Goal: Information Seeking & Learning: Learn about a topic

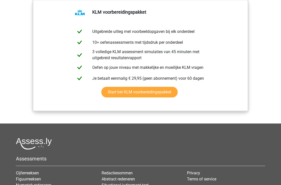
scroll to position [564, 0]
click at [169, 92] on link "Start het KLM voorbereidingspakket" at bounding box center [139, 92] width 76 height 11
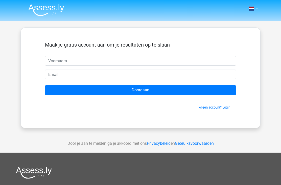
click at [213, 107] on link "Al een account? Login" at bounding box center [214, 107] width 31 height 4
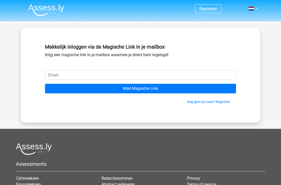
click at [212, 77] on input "email" at bounding box center [140, 75] width 191 height 10
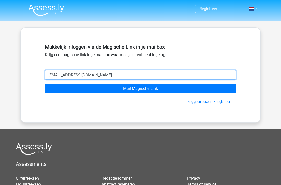
type input "[EMAIL_ADDRESS][DOMAIN_NAME]"
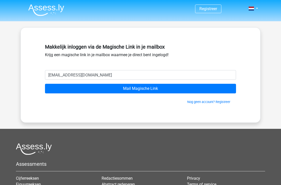
click at [65, 90] on input "Mail Magische Link" at bounding box center [140, 89] width 191 height 10
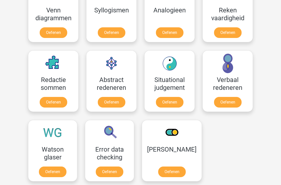
scroll to position [360, 0]
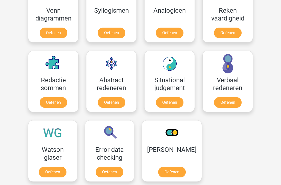
click at [118, 173] on link "Oefenen" at bounding box center [110, 172] width 28 height 11
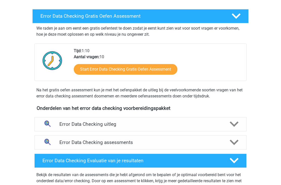
scroll to position [80, 0]
click at [235, 124] on polygon at bounding box center [233, 124] width 9 height 6
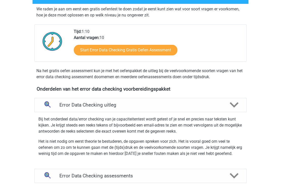
scroll to position [122, 0]
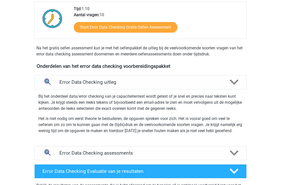
click at [232, 152] on polygon at bounding box center [233, 153] width 9 height 6
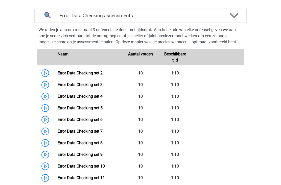
scroll to position [259, 0]
click at [58, 75] on link "Error Data Checking set 2" at bounding box center [80, 72] width 45 height 5
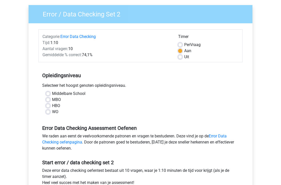
scroll to position [36, 0]
click at [52, 110] on label "WO" at bounding box center [55, 112] width 6 height 6
click at [49, 110] on input "WO" at bounding box center [48, 111] width 4 height 5
radio input "true"
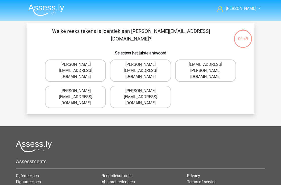
click at [97, 66] on label "Connor.Patterson@gmail.co.uk" at bounding box center [75, 70] width 61 height 22
click at [79, 66] on input "Connor.Patterson@gmail.co.uk" at bounding box center [76, 65] width 3 height 3
radio input "true"
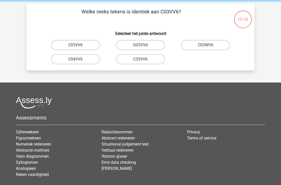
scroll to position [23, 0]
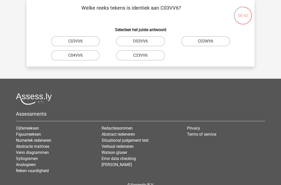
click at [91, 43] on label "C03VV6" at bounding box center [75, 41] width 49 height 10
click at [79, 43] on input "C03VV6" at bounding box center [76, 42] width 3 height 3
radio input "true"
click at [91, 41] on label "jB03CO" at bounding box center [75, 41] width 49 height 10
click at [79, 41] on input "jB03CO" at bounding box center [76, 42] width 3 height 3
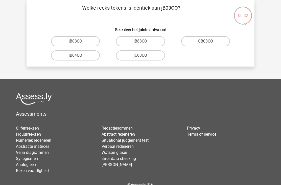
radio input "true"
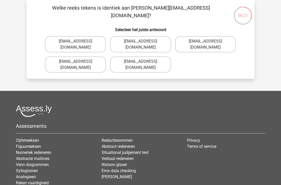
click at [99, 42] on label "Jack_Conley@hotmail.uk.com" at bounding box center [75, 44] width 61 height 16
click at [79, 42] on input "Jack_Conley@hotmail.uk.com" at bounding box center [76, 42] width 3 height 3
radio input "true"
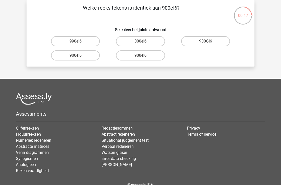
click at [93, 43] on label "990eI6" at bounding box center [75, 41] width 49 height 10
click at [79, 43] on input "990eI6" at bounding box center [76, 42] width 3 height 3
radio input "true"
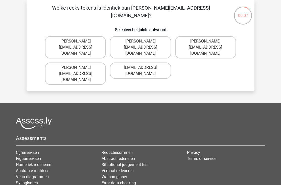
click at [97, 41] on label "Michael_Meade@joymail.gr" at bounding box center [75, 47] width 61 height 22
click at [79, 41] on input "Michael_Meade@joymail.gr" at bounding box center [76, 42] width 3 height 3
radio input "true"
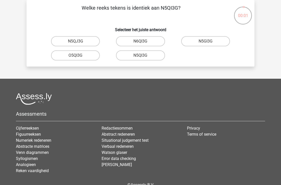
click at [130, 57] on label "N5QI3G" at bounding box center [140, 55] width 49 height 10
click at [140, 57] on input "N5QI3G" at bounding box center [141, 56] width 3 height 3
radio input "true"
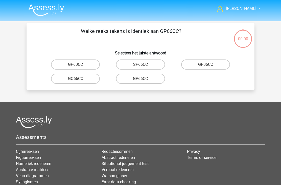
scroll to position [23, 0]
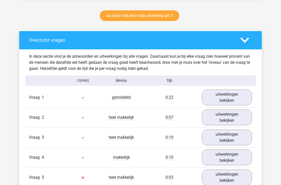
scroll to position [255, 0]
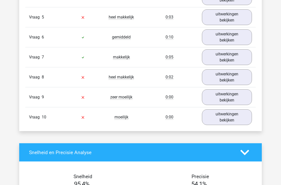
click at [216, 118] on link "uitwerkingen bekijken" at bounding box center [227, 117] width 50 height 16
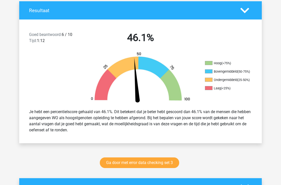
scroll to position [108, 0]
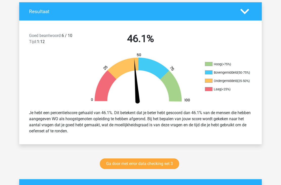
click at [150, 165] on link "Ga door met error data checking set 3" at bounding box center [139, 163] width 79 height 11
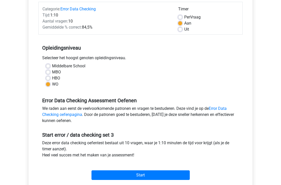
scroll to position [64, 0]
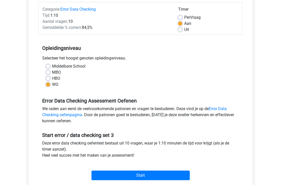
click at [144, 177] on input "Start" at bounding box center [140, 175] width 98 height 10
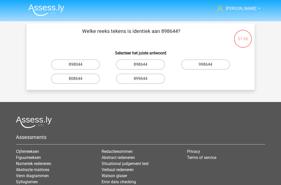
click at [154, 64] on label "898644" at bounding box center [140, 64] width 49 height 10
click at [144, 64] on input "898644" at bounding box center [141, 65] width 3 height 3
radio input "true"
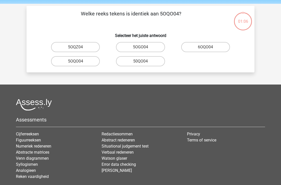
scroll to position [23, 0]
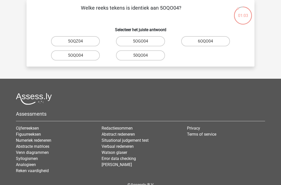
click at [151, 57] on label "50QO04" at bounding box center [140, 55] width 49 height 10
click at [144, 57] on input "50QO04" at bounding box center [141, 56] width 3 height 3
radio input "true"
click at [128, 43] on label "NV9Z80" at bounding box center [140, 41] width 49 height 10
click at [140, 43] on input "NV9Z80" at bounding box center [141, 42] width 3 height 3
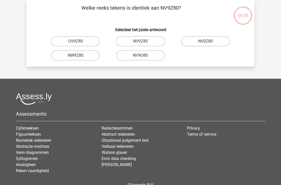
radio input "true"
click at [91, 57] on label "0UA594" at bounding box center [75, 55] width 49 height 10
click at [79, 57] on input "0UA594" at bounding box center [76, 56] width 3 height 3
radio input "true"
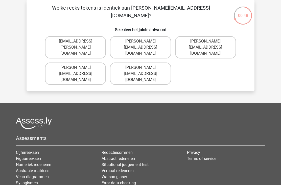
click at [183, 43] on label "Noah+Patterson@joymail.gr" at bounding box center [205, 47] width 61 height 22
click at [205, 43] on input "Noah+Patterson@joymail.gr" at bounding box center [206, 42] width 3 height 3
radio input "true"
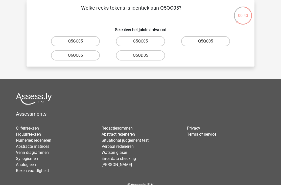
click at [190, 43] on label "Q5QC05" at bounding box center [205, 41] width 49 height 10
click at [205, 43] on input "Q5QC05" at bounding box center [206, 42] width 3 height 3
radio input "true"
click at [89, 42] on label "080ZS5" at bounding box center [75, 41] width 49 height 10
click at [79, 42] on input "080ZS5" at bounding box center [76, 42] width 3 height 3
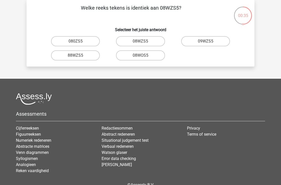
radio input "true"
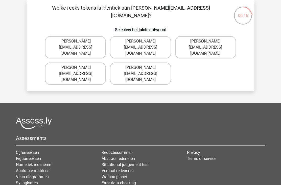
click at [96, 48] on label "Edward-Mead@joinmail.co.uk" at bounding box center [75, 47] width 61 height 22
click at [79, 44] on input "Edward-Mead@joinmail.co.uk" at bounding box center [76, 42] width 3 height 3
radio input "true"
click at [134, 62] on label "Freddie+Knight@joymail.co.uk" at bounding box center [140, 73] width 61 height 22
click at [140, 67] on input "Freddie+Knight@joymail.co.uk" at bounding box center [141, 68] width 3 height 3
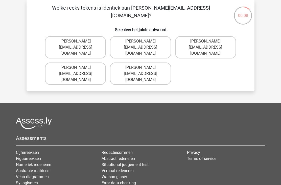
radio input "true"
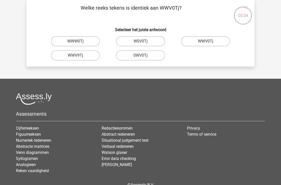
click at [191, 41] on label "WWV0Tj" at bounding box center [205, 41] width 49 height 10
click at [205, 41] on input "WWV0Tj" at bounding box center [206, 42] width 3 height 3
radio input "true"
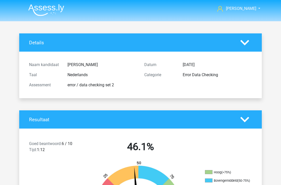
scroll to position [124, 0]
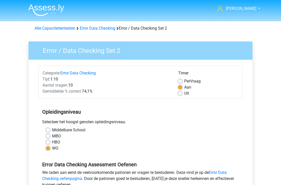
scroll to position [66, 0]
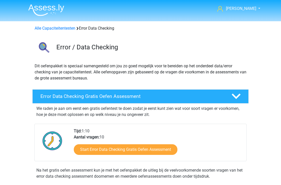
scroll to position [262, 0]
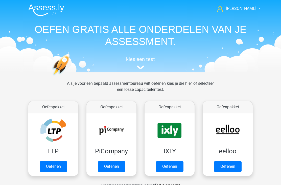
click at [141, 69] on img at bounding box center [141, 67] width 8 height 4
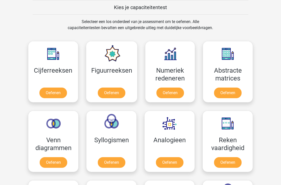
click at [49, 93] on link "Oefenen" at bounding box center [53, 92] width 28 height 11
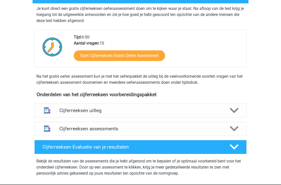
scroll to position [100, 0]
click at [44, 133] on img at bounding box center [47, 128] width 13 height 13
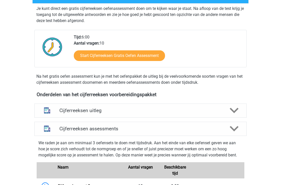
click at [41, 133] on img at bounding box center [47, 128] width 13 height 13
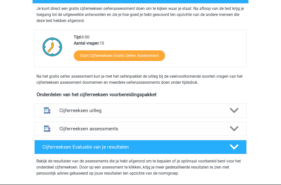
click at [44, 149] on h4 "Cijferreeksen Evaluatie van je resultaten" at bounding box center [131, 147] width 179 height 6
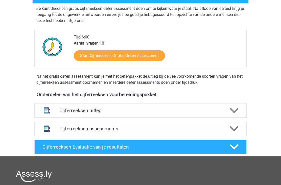
click at [44, 149] on h4 "Cijferreeksen Evaluatie van je resultaten" at bounding box center [131, 147] width 179 height 6
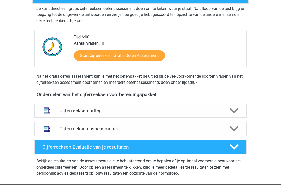
click at [47, 133] on img at bounding box center [47, 128] width 13 height 13
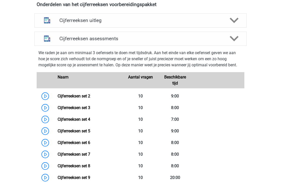
scroll to position [190, 0]
click at [58, 98] on link "Cijferreeksen set 2" at bounding box center [74, 95] width 33 height 5
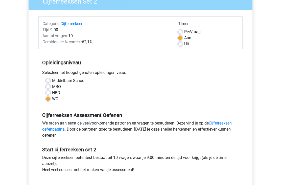
scroll to position [56, 0]
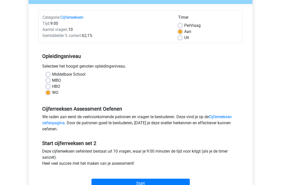
click at [162, 184] on input "Start" at bounding box center [140, 183] width 98 height 10
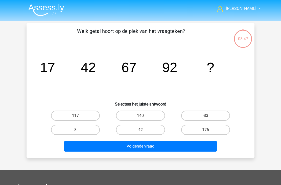
click at [91, 114] on label "117" at bounding box center [75, 115] width 49 height 10
click at [79, 115] on input "117" at bounding box center [76, 116] width 3 height 3
radio input "true"
click at [140, 147] on button "Volgende vraag" at bounding box center [140, 146] width 153 height 11
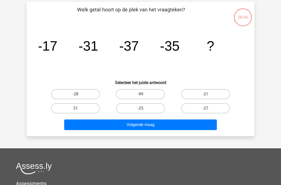
scroll to position [23, 0]
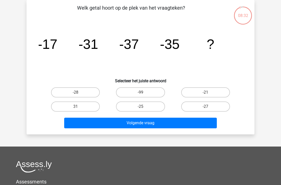
click at [216, 93] on label "-21" at bounding box center [205, 92] width 49 height 10
click at [209, 93] on input "-21" at bounding box center [206, 93] width 3 height 3
radio input "true"
click at [205, 127] on button "Volgende vraag" at bounding box center [140, 122] width 153 height 11
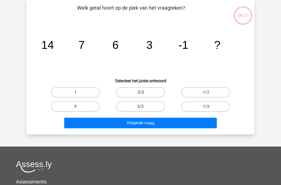
click at [211, 93] on label "-1/2" at bounding box center [205, 92] width 49 height 10
click at [209, 93] on input "-1/2" at bounding box center [206, 93] width 3 height 3
radio input "true"
click at [185, 123] on button "Volgende vraag" at bounding box center [140, 122] width 153 height 11
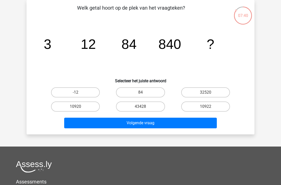
click at [92, 107] on label "10920" at bounding box center [75, 106] width 49 height 10
click at [79, 107] on input "10920" at bounding box center [76, 107] width 3 height 3
radio input "true"
click at [101, 119] on button "Volgende vraag" at bounding box center [140, 122] width 153 height 11
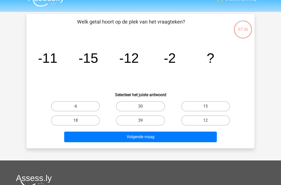
scroll to position [9, 0]
click at [191, 119] on label "12" at bounding box center [205, 120] width 49 height 10
click at [205, 120] on input "12" at bounding box center [206, 121] width 3 height 3
radio input "true"
click at [179, 134] on button "Volgende vraag" at bounding box center [140, 136] width 153 height 11
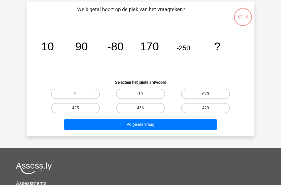
scroll to position [23, 0]
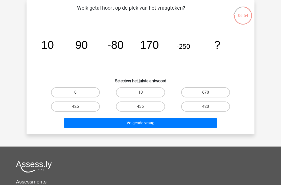
click at [193, 106] on label "420" at bounding box center [205, 106] width 49 height 10
click at [205, 106] on input "420" at bounding box center [206, 107] width 3 height 3
radio input "true"
click at [177, 124] on button "Volgende vraag" at bounding box center [140, 122] width 153 height 11
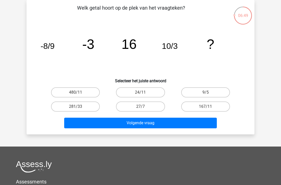
click at [196, 94] on label "9/5" at bounding box center [205, 92] width 49 height 10
click at [205, 94] on input "9/5" at bounding box center [206, 93] width 3 height 3
radio input "true"
click at [157, 127] on button "Volgende vraag" at bounding box center [140, 122] width 153 height 11
click at [195, 93] on label "57" at bounding box center [205, 92] width 49 height 10
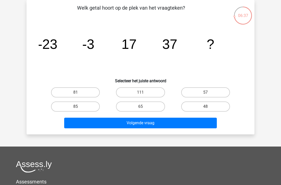
click at [205, 93] on input "57" at bounding box center [206, 93] width 3 height 3
radio input "true"
click at [151, 126] on button "Volgende vraag" at bounding box center [140, 122] width 153 height 11
click at [152, 92] on label "75" at bounding box center [140, 92] width 49 height 10
click at [144, 92] on input "75" at bounding box center [141, 93] width 3 height 3
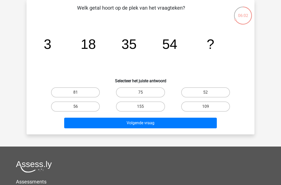
radio input "true"
click at [147, 123] on button "Volgende vraag" at bounding box center [140, 122] width 153 height 11
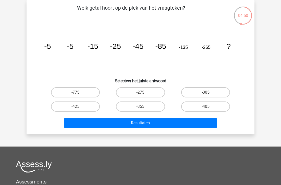
click at [217, 108] on label "-405" at bounding box center [205, 106] width 49 height 10
click at [209, 108] on input "-405" at bounding box center [206, 107] width 3 height 3
radio input "true"
click at [203, 124] on button "Resultaten" at bounding box center [140, 122] width 153 height 11
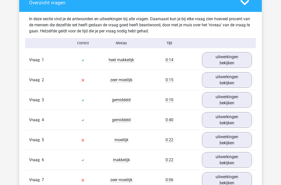
scroll to position [295, 0]
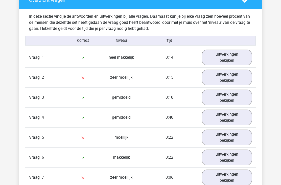
click at [235, 58] on link "uitwerkingen bekijken" at bounding box center [227, 57] width 50 height 16
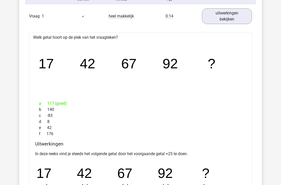
scroll to position [335, 0]
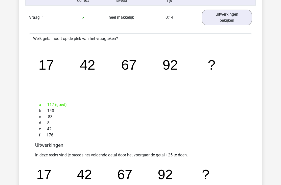
click at [241, 18] on link "uitwerkingen bekijken" at bounding box center [227, 18] width 50 height 16
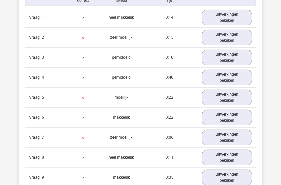
click at [241, 40] on link "uitwerkingen bekijken" at bounding box center [227, 38] width 50 height 16
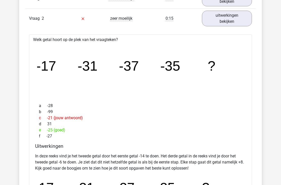
scroll to position [354, 0]
click at [242, 24] on link "uitwerkingen bekijken" at bounding box center [227, 19] width 50 height 16
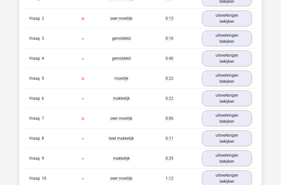
click at [235, 38] on link "uitwerkingen bekijken" at bounding box center [227, 39] width 50 height 16
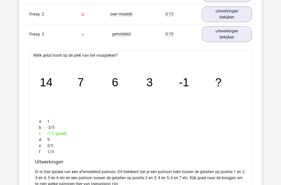
scroll to position [359, 0]
click at [238, 31] on link "uitwerkingen bekijken" at bounding box center [227, 34] width 50 height 16
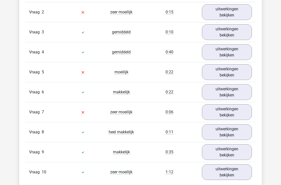
click at [238, 48] on link "uitwerkingen bekijken" at bounding box center [227, 52] width 50 height 16
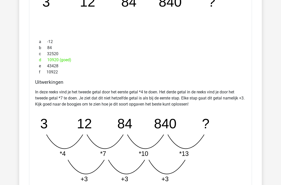
scroll to position [458, 0]
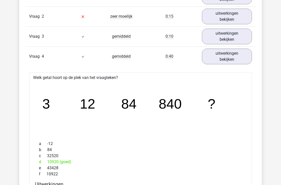
click at [227, 50] on link "uitwerkingen bekijken" at bounding box center [227, 56] width 50 height 16
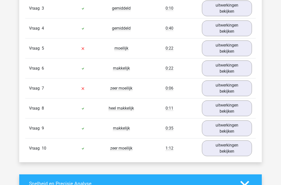
click at [237, 50] on link "uitwerkingen bekijken" at bounding box center [227, 48] width 50 height 16
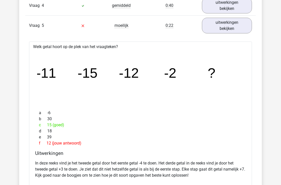
scroll to position [407, 0]
click at [246, 31] on link "uitwerkingen bekijken" at bounding box center [227, 26] width 50 height 16
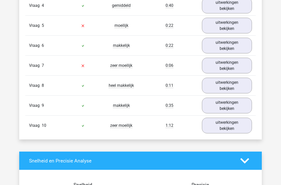
click at [240, 44] on link "uitwerkingen bekijken" at bounding box center [227, 46] width 50 height 16
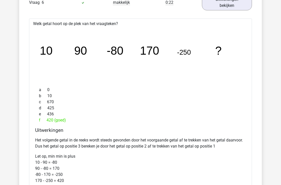
scroll to position [443, 0]
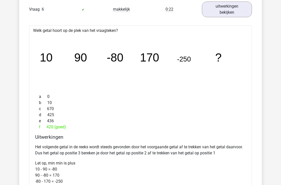
click at [244, 16] on link "uitwerkingen bekijken" at bounding box center [227, 10] width 50 height 16
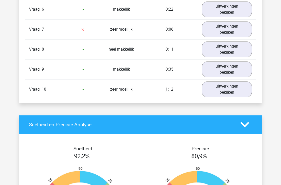
click at [229, 87] on link "uitwerkingen bekijken" at bounding box center [227, 89] width 50 height 16
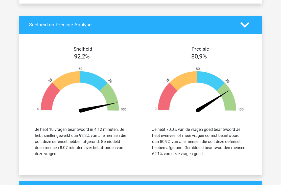
scroll to position [789, 0]
click at [252, 29] on div at bounding box center [245, 25] width 19 height 9
click at [249, 23] on icon at bounding box center [244, 25] width 9 height 9
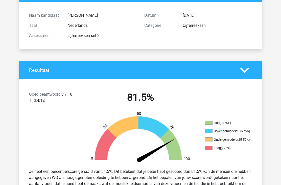
scroll to position [0, 0]
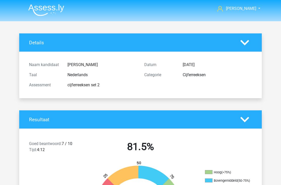
click at [36, 7] on img at bounding box center [46, 10] width 36 height 12
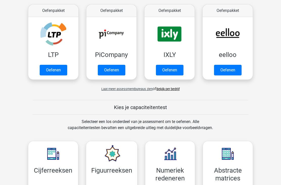
scroll to position [96, 0]
click at [176, 88] on link "Bekijk per bedrijf" at bounding box center [167, 89] width 23 height 4
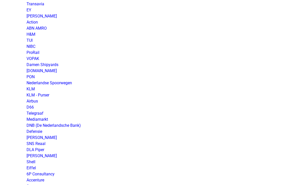
scroll to position [438, 0]
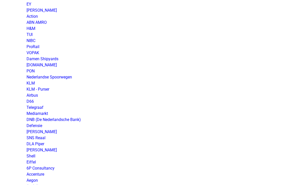
click at [30, 83] on link "KLM" at bounding box center [31, 83] width 8 height 5
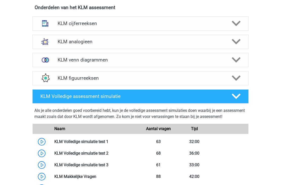
scroll to position [234, 0]
click at [234, 76] on icon at bounding box center [236, 78] width 9 height 9
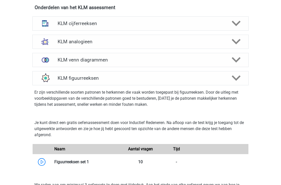
click at [235, 75] on icon at bounding box center [236, 77] width 9 height 9
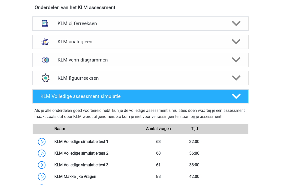
click at [239, 24] on icon at bounding box center [236, 23] width 9 height 9
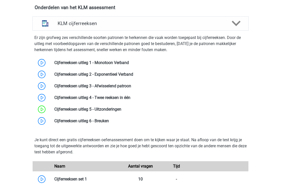
click at [243, 25] on div at bounding box center [235, 23] width 17 height 9
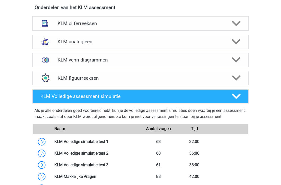
click at [242, 28] on div at bounding box center [235, 23] width 17 height 9
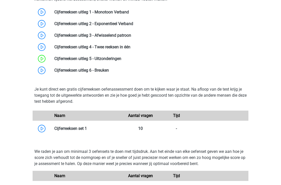
scroll to position [285, 0]
click at [87, 127] on link at bounding box center [87, 128] width 0 height 5
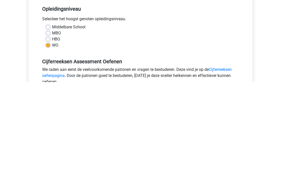
scroll to position [117, 0]
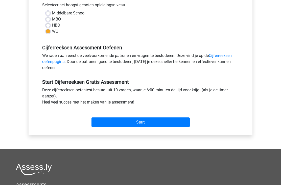
click at [95, 123] on input "Start" at bounding box center [140, 122] width 98 height 10
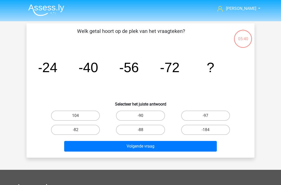
click at [130, 132] on label "-88" at bounding box center [140, 129] width 49 height 10
click at [140, 132] on input "-88" at bounding box center [141, 131] width 3 height 3
radio input "true"
click at [114, 145] on button "Volgende vraag" at bounding box center [140, 146] width 153 height 11
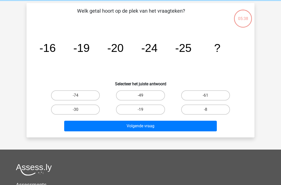
scroll to position [23, 0]
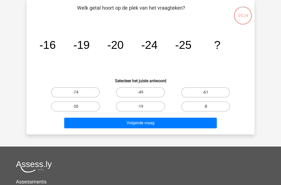
click at [65, 105] on label "-30" at bounding box center [75, 106] width 49 height 10
click at [75, 106] on input "-30" at bounding box center [76, 107] width 3 height 3
radio input "true"
click at [84, 123] on button "Volgende vraag" at bounding box center [140, 122] width 153 height 11
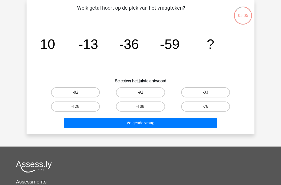
click at [88, 92] on label "-82" at bounding box center [75, 92] width 49 height 10
click at [79, 92] on input "-82" at bounding box center [76, 93] width 3 height 3
radio input "true"
click at [137, 123] on button "Volgende vraag" at bounding box center [140, 122] width 153 height 11
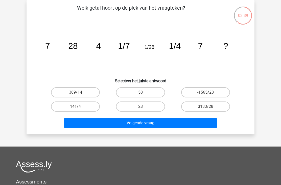
click at [204, 58] on icon "image/svg+xml 7 28 4 1/7 1/28 1/4 7 ?" at bounding box center [140, 48] width 203 height 51
click at [150, 107] on label "28" at bounding box center [140, 106] width 49 height 10
click at [144, 107] on input "28" at bounding box center [141, 107] width 3 height 3
radio input "true"
click at [161, 120] on button "Volgende vraag" at bounding box center [140, 122] width 153 height 11
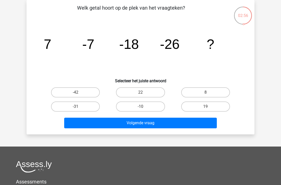
click at [80, 105] on label "-31" at bounding box center [75, 106] width 49 height 10
click at [79, 106] on input "-31" at bounding box center [76, 107] width 3 height 3
radio input "true"
click at [116, 123] on button "Volgende vraag" at bounding box center [140, 122] width 153 height 11
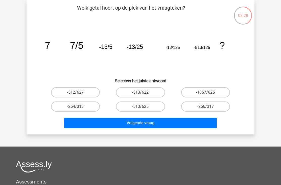
click at [189, 96] on label "-1857/625" at bounding box center [205, 92] width 49 height 10
click at [205, 95] on input "-1857/625" at bounding box center [206, 93] width 3 height 3
radio input "true"
click at [174, 123] on button "Volgende vraag" at bounding box center [140, 122] width 153 height 11
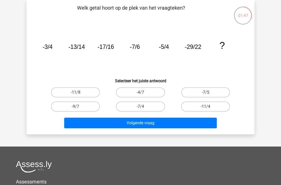
click at [200, 125] on button "Volgende vraag" at bounding box center [140, 122] width 153 height 11
click at [215, 106] on label "-11/4" at bounding box center [205, 106] width 49 height 10
click at [209, 106] on input "-11/4" at bounding box center [206, 107] width 3 height 3
radio input "true"
click at [194, 121] on button "Volgende vraag" at bounding box center [140, 122] width 153 height 11
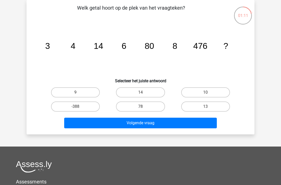
click at [76, 93] on input "9" at bounding box center [76, 93] width 3 height 3
radio input "true"
click at [203, 93] on label "10" at bounding box center [205, 92] width 49 height 10
click at [205, 93] on input "10" at bounding box center [206, 93] width 3 height 3
radio input "true"
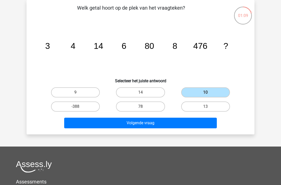
click at [173, 122] on button "Volgende vraag" at bounding box center [140, 122] width 153 height 11
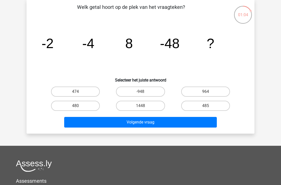
scroll to position [0, 0]
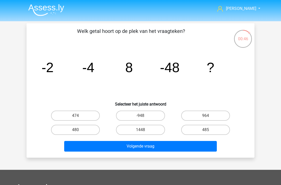
click at [87, 132] on label "480" at bounding box center [75, 129] width 49 height 10
click at [79, 132] on input "480" at bounding box center [76, 131] width 3 height 3
radio input "true"
click at [101, 145] on button "Volgende vraag" at bounding box center [140, 146] width 153 height 11
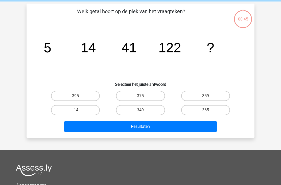
scroll to position [23, 0]
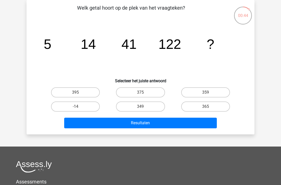
click at [144, 124] on button "Resultaten" at bounding box center [140, 122] width 153 height 11
click at [90, 107] on label "-14" at bounding box center [75, 106] width 49 height 10
click at [79, 107] on input "-14" at bounding box center [76, 107] width 3 height 3
radio input "true"
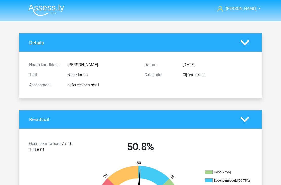
scroll to position [23, 0]
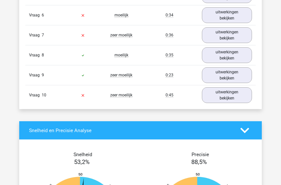
click at [237, 99] on link "uitwerkingen bekijken" at bounding box center [227, 95] width 50 height 16
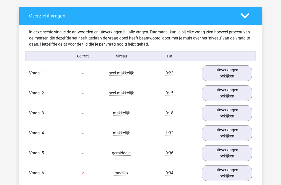
scroll to position [285, 0]
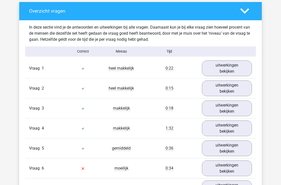
click at [220, 68] on link "uitwerkingen bekijken" at bounding box center [227, 68] width 50 height 16
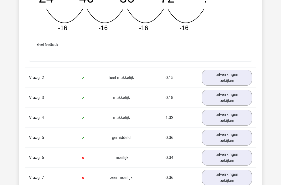
click at [208, 76] on link "uitwerkingen bekijken" at bounding box center [227, 78] width 50 height 16
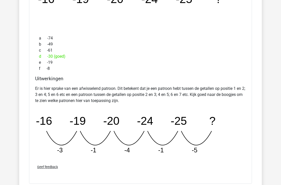
scroll to position [649, 0]
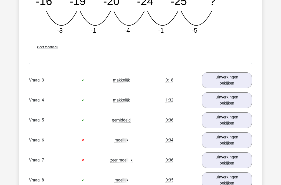
click at [214, 79] on link "uitwerkingen bekijken" at bounding box center [227, 80] width 50 height 16
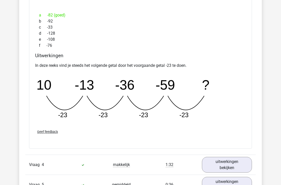
scroll to position [912, 0]
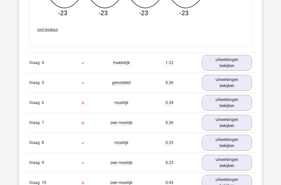
click at [207, 64] on link "uitwerkingen bekijken" at bounding box center [227, 63] width 50 height 16
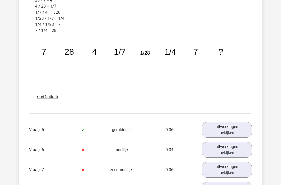
scroll to position [1222, 0]
click at [227, 125] on link "uitwerkingen bekijken" at bounding box center [227, 130] width 50 height 16
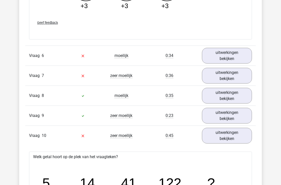
click at [238, 58] on link "uitwerkingen bekijken" at bounding box center [227, 56] width 50 height 16
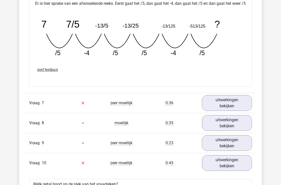
scroll to position [1763, 0]
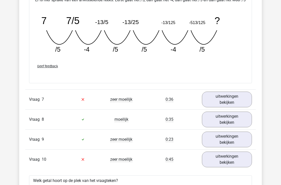
click at [240, 107] on link "uitwerkingen bekijken" at bounding box center [227, 99] width 50 height 16
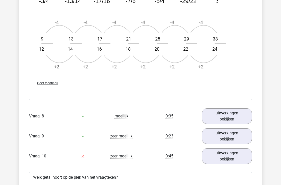
scroll to position [2065, 0]
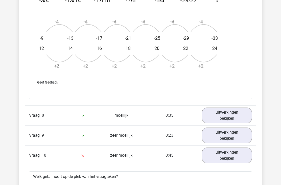
click at [233, 123] on link "uitwerkingen bekijken" at bounding box center [227, 115] width 50 height 16
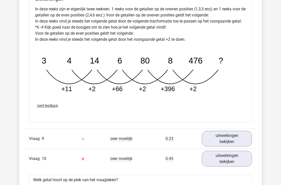
scroll to position [2309, 0]
click at [236, 146] on link "uitwerkingen bekijken" at bounding box center [227, 139] width 50 height 16
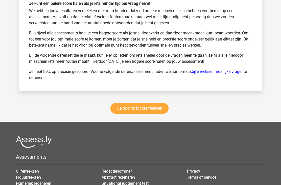
scroll to position [3183, 0]
click at [155, 107] on link "Ga door met cijferreeksen" at bounding box center [139, 108] width 58 height 11
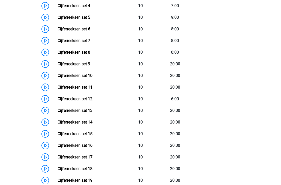
scroll to position [303, 0]
